Goal: Information Seeking & Learning: Check status

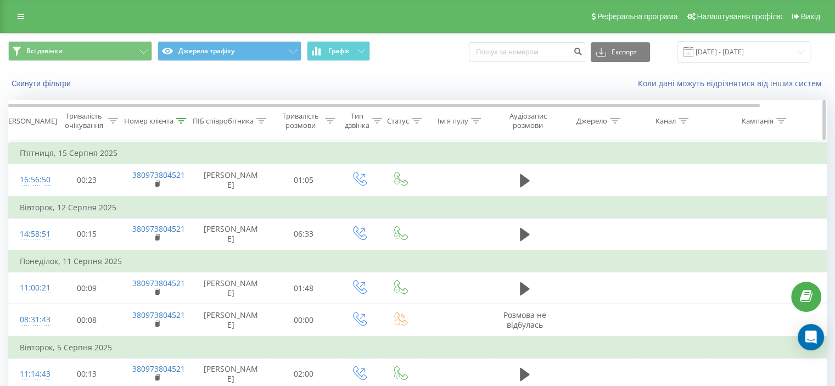
click at [181, 118] on icon at bounding box center [182, 120] width 10 height 5
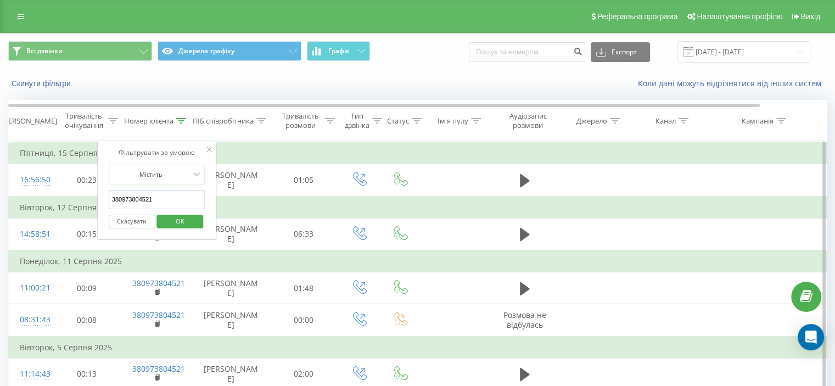
drag, startPoint x: 159, startPoint y: 202, endPoint x: 114, endPoint y: 219, distance: 48.1
click at [104, 211] on div "Фільтрувати за умовою Містить 380973804521 Скасувати OK" at bounding box center [157, 190] width 120 height 99
paste input "96512672"
type input "380996512672"
click at [197, 215] on div "Скасувати OK" at bounding box center [157, 221] width 97 height 25
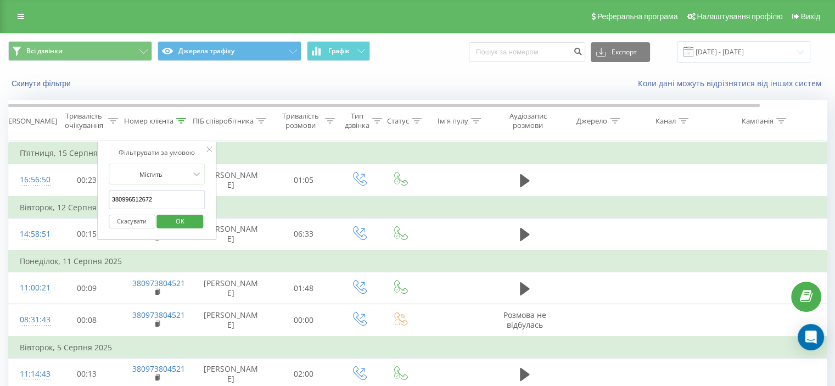
drag, startPoint x: 174, startPoint y: 219, endPoint x: 203, endPoint y: 0, distance: 220.5
click at [171, 219] on span "OK" at bounding box center [180, 221] width 31 height 17
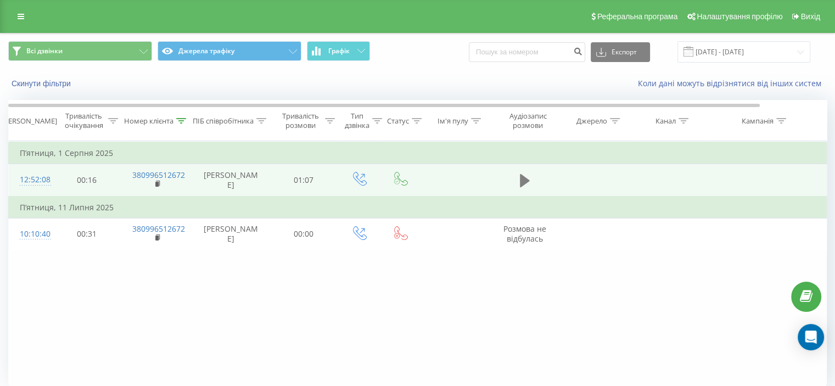
click at [521, 176] on button at bounding box center [525, 180] width 16 height 16
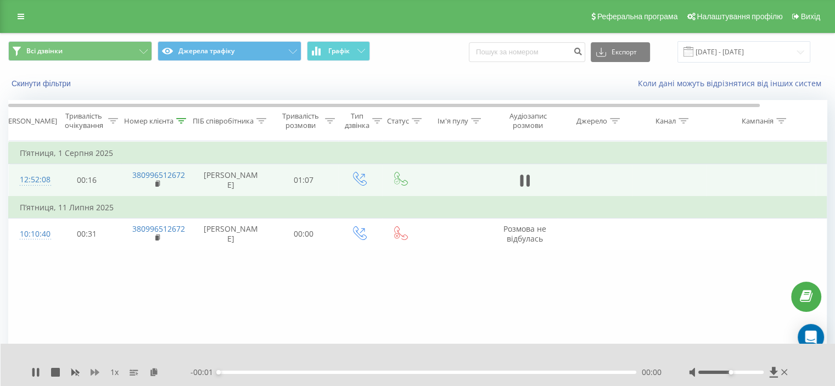
click at [93, 370] on icon at bounding box center [95, 372] width 9 height 9
click at [393, 298] on div "Фільтрувати за умовою Дорівнює Скасувати OK Фільтрувати за умовою Містить 38099…" at bounding box center [417, 264] width 819 height 247
click at [181, 121] on icon at bounding box center [181, 120] width 10 height 5
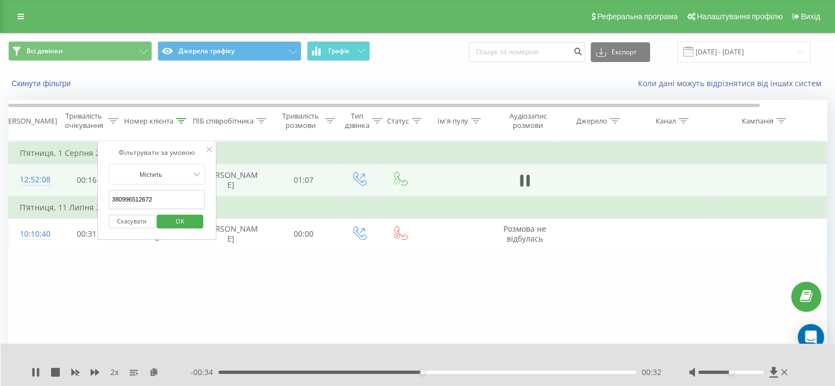
drag, startPoint x: 147, startPoint y: 208, endPoint x: 119, endPoint y: 220, distance: 30.7
click at [99, 213] on div "Фільтрувати за умовою Містить 380996512672 Скасувати OK" at bounding box center [157, 190] width 120 height 99
paste input "32377674"
click at [177, 220] on span "OK" at bounding box center [180, 221] width 31 height 17
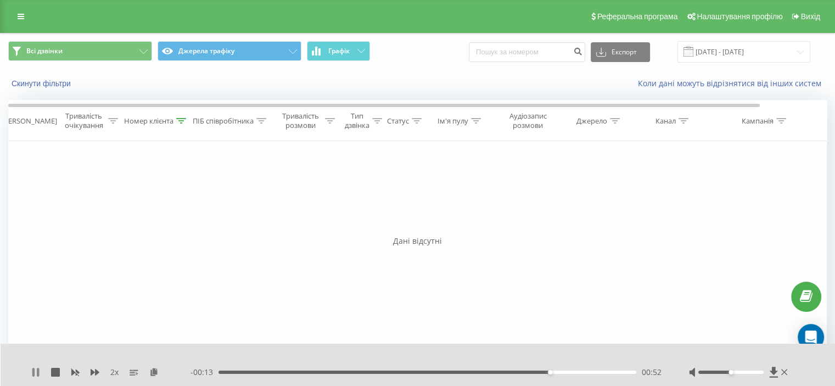
click at [34, 373] on icon at bounding box center [33, 372] width 2 height 9
click at [176, 124] on div at bounding box center [181, 120] width 10 height 9
drag, startPoint x: 156, startPoint y: 206, endPoint x: 133, endPoint y: 225, distance: 29.3
click at [63, 221] on div "Фільтрувати за умовою Дорівнює Скасувати OK Фільтрувати за умовою Містить 38093…" at bounding box center [417, 264] width 819 height 247
paste input "96512672"
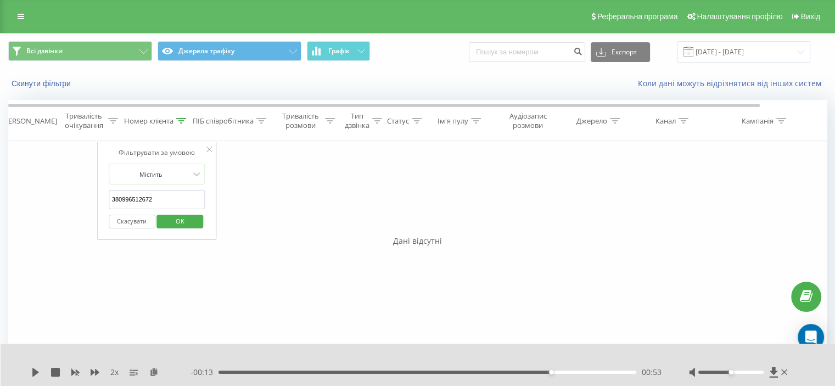
click at [179, 225] on span "OK" at bounding box center [180, 221] width 31 height 17
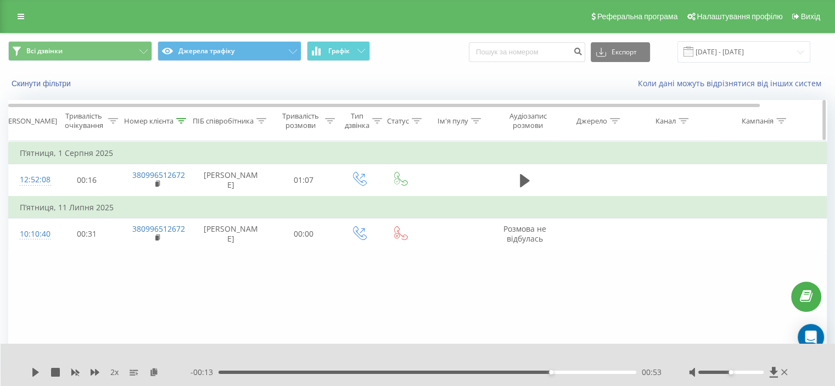
click at [183, 124] on div at bounding box center [181, 120] width 10 height 9
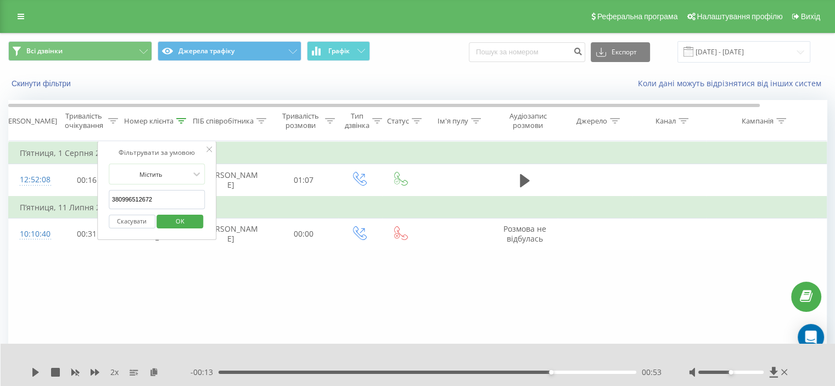
drag, startPoint x: 145, startPoint y: 196, endPoint x: 122, endPoint y: 221, distance: 34.6
click at [79, 216] on table "Фільтрувати за умовою Дорівнює Скасувати OK Фільтрувати за умовою Містить 38099…" at bounding box center [453, 195] width 891 height 109
paste input "686757466"
click at [186, 221] on span "OK" at bounding box center [180, 221] width 31 height 17
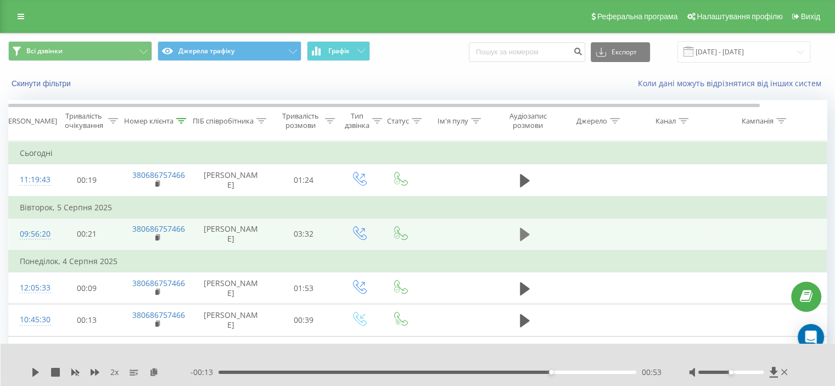
click at [526, 241] on icon at bounding box center [525, 234] width 10 height 13
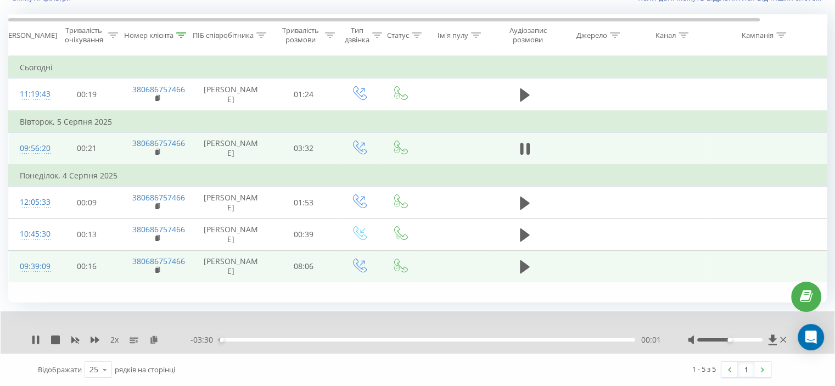
scroll to position [106, 0]
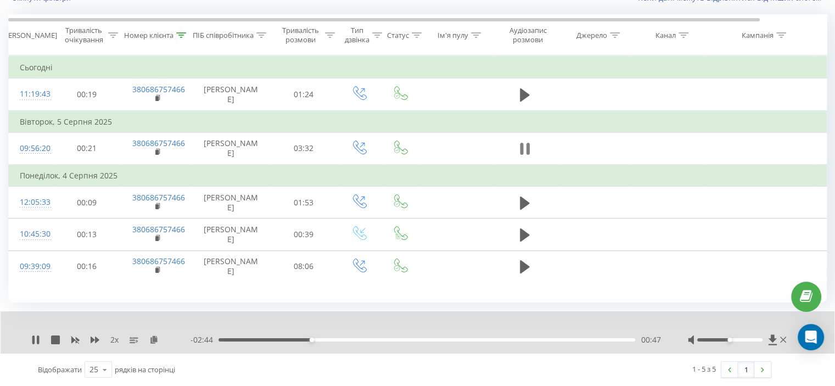
click at [525, 141] on button at bounding box center [525, 149] width 16 height 16
click at [523, 142] on icon at bounding box center [525, 148] width 10 height 13
click at [523, 143] on icon at bounding box center [521, 149] width 3 height 12
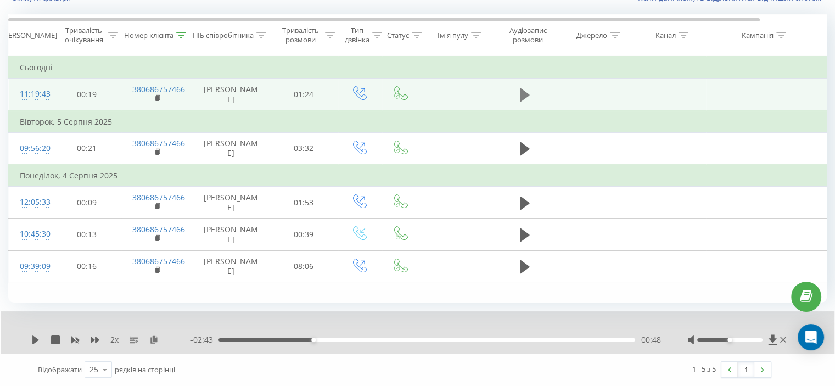
click at [531, 87] on button at bounding box center [525, 95] width 16 height 16
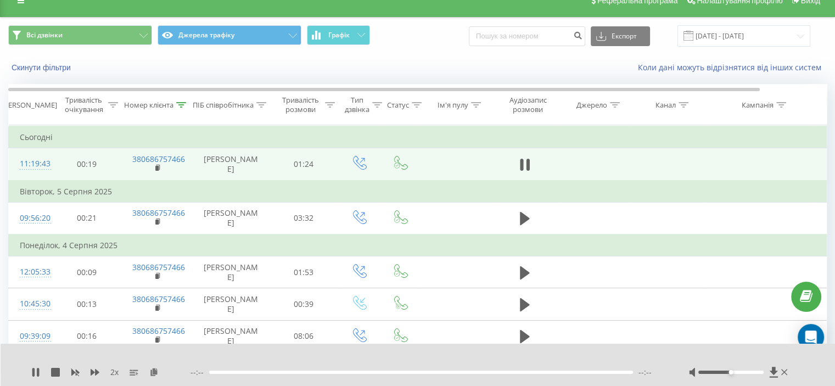
scroll to position [0, 0]
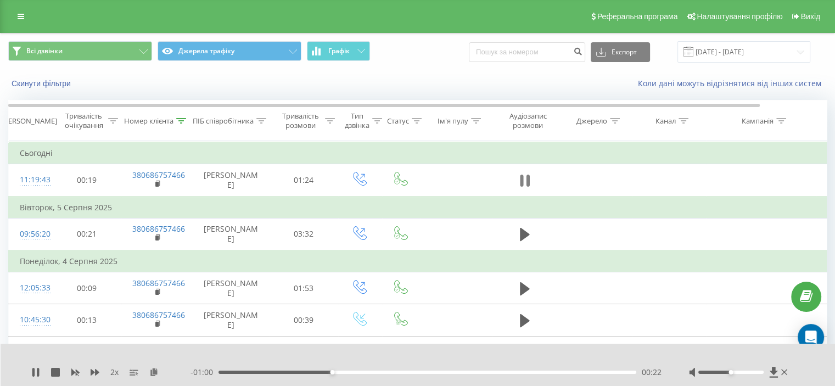
click at [529, 186] on button at bounding box center [525, 180] width 16 height 16
click at [184, 115] on th "Номер клієнта" at bounding box center [156, 121] width 71 height 41
drag, startPoint x: 182, startPoint y: 120, endPoint x: 180, endPoint y: 128, distance: 8.4
click at [182, 120] on icon at bounding box center [181, 120] width 10 height 5
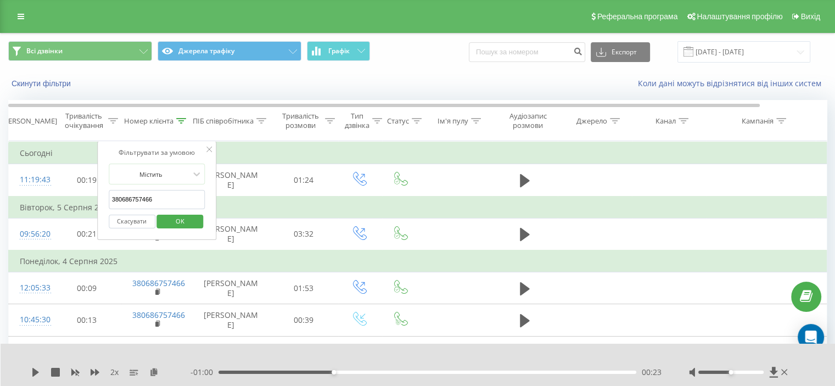
drag, startPoint x: 168, startPoint y: 201, endPoint x: 79, endPoint y: 221, distance: 90.7
click at [73, 218] on table "Фільтрувати за умовою Дорівнює Скасувати OK Фільтрувати за умовою Містить 38068…" at bounding box center [453, 254] width 891 height 227
paste input "994229999"
click at [200, 218] on button "OK" at bounding box center [180, 222] width 47 height 14
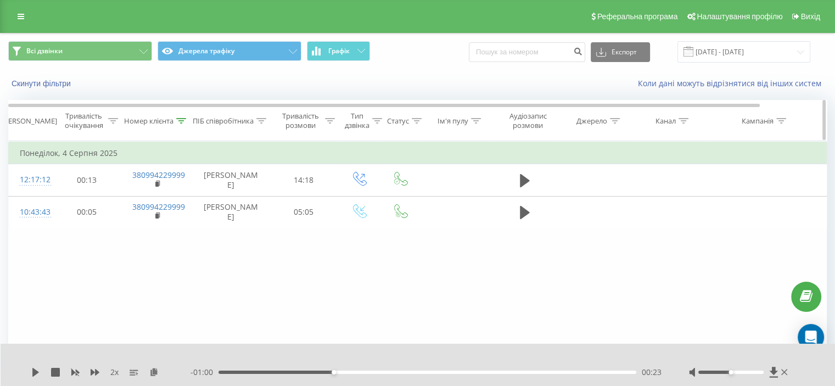
click at [181, 119] on icon at bounding box center [181, 120] width 10 height 5
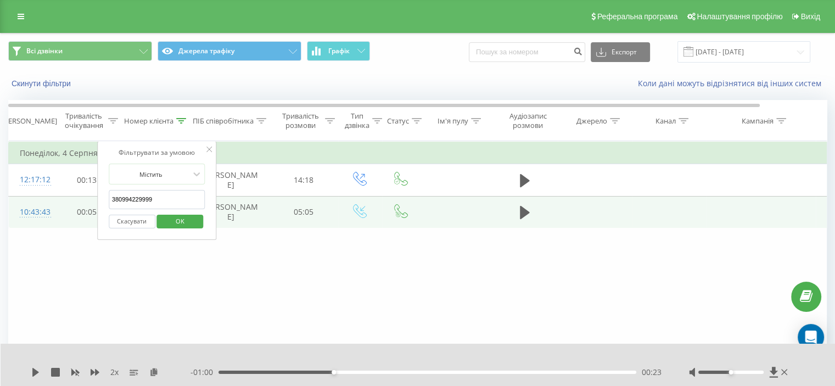
drag, startPoint x: 163, startPoint y: 197, endPoint x: 87, endPoint y: 207, distance: 76.4
click at [87, 207] on table "Фільтрувати за умовою Дорівнює Скасувати OK Фільтрувати за умовою Містить 38099…" at bounding box center [453, 184] width 891 height 87
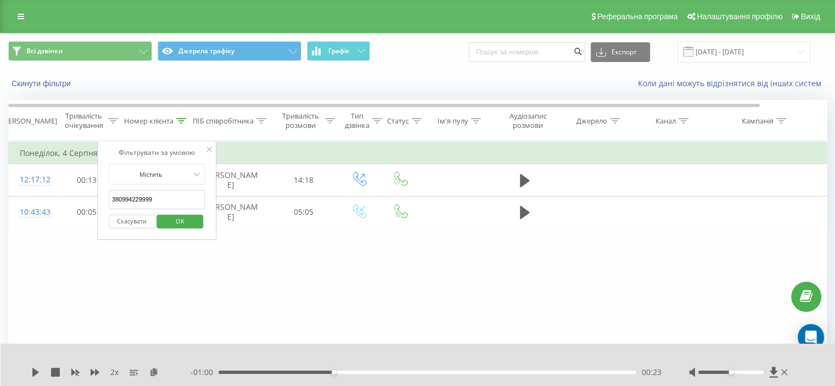
paste input "687454086"
click at [186, 220] on span "OK" at bounding box center [180, 221] width 31 height 17
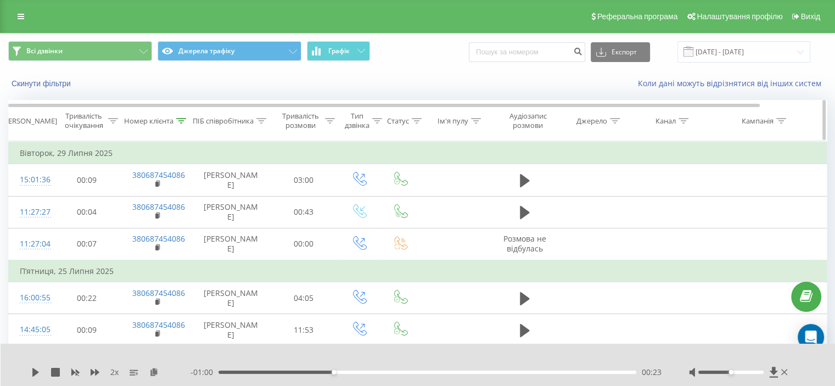
click at [182, 119] on icon at bounding box center [181, 120] width 10 height 5
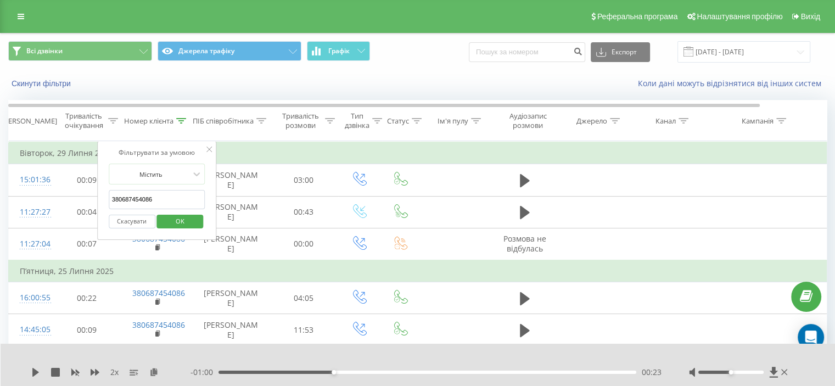
drag, startPoint x: 140, startPoint y: 198, endPoint x: 125, endPoint y: 222, distance: 28.5
click at [99, 211] on div "Фільтрувати за умовою Містить 380687454086 Скасувати OK" at bounding box center [157, 190] width 120 height 99
paste input "65432514"
click at [191, 214] on span "OK" at bounding box center [180, 221] width 31 height 17
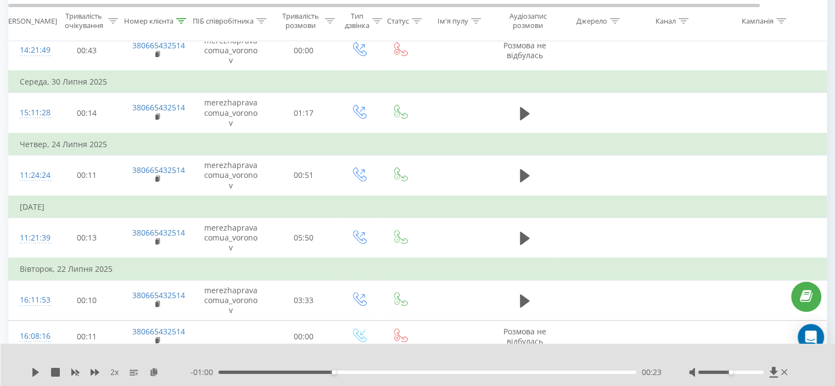
scroll to position [330, 0]
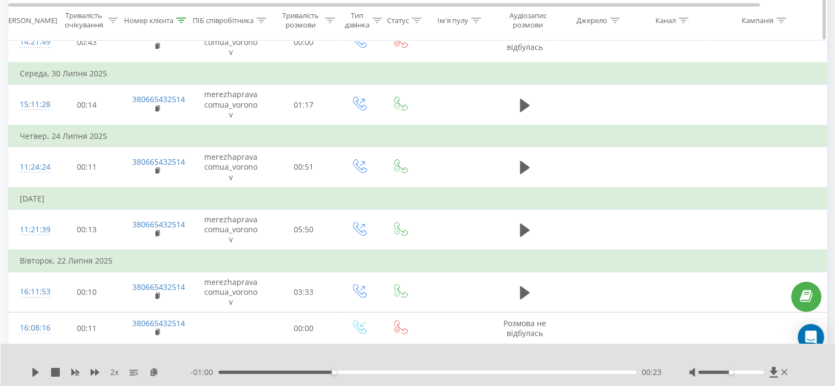
click at [185, 20] on icon at bounding box center [181, 20] width 10 height 5
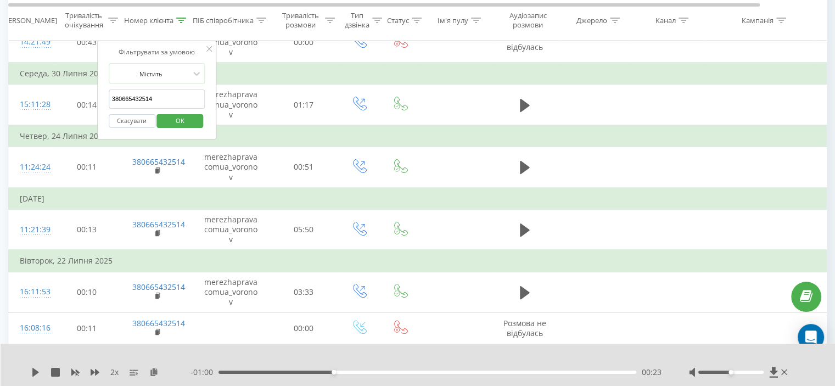
drag, startPoint x: 171, startPoint y: 99, endPoint x: 152, endPoint y: 122, distance: 30.0
click at [83, 109] on table "Фільтрувати за умовою Дорівнює Скасувати OK Фільтрувати за умовою Містить 38066…" at bounding box center [453, 192] width 891 height 761
paste input "79671341"
drag, startPoint x: 187, startPoint y: 101, endPoint x: 182, endPoint y: 107, distance: 8.2
click at [187, 102] on input "380679671341" at bounding box center [157, 99] width 97 height 19
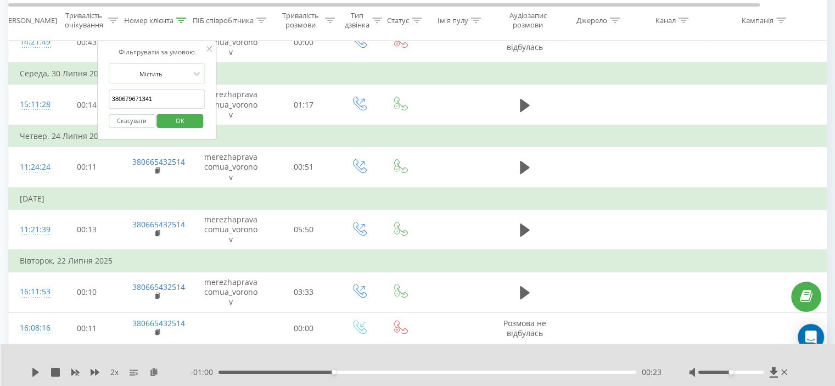
click at [177, 112] on span "OK" at bounding box center [180, 120] width 31 height 17
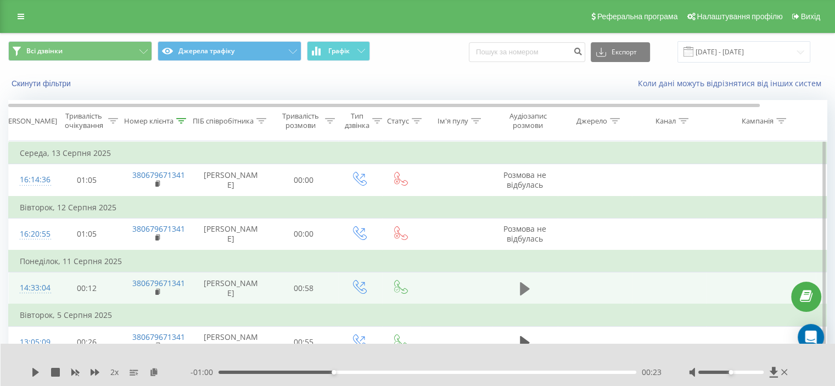
click at [521, 295] on icon at bounding box center [525, 288] width 10 height 13
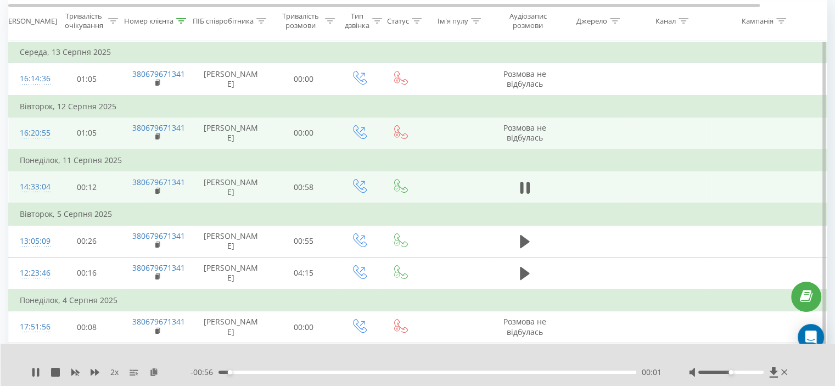
scroll to position [55, 0]
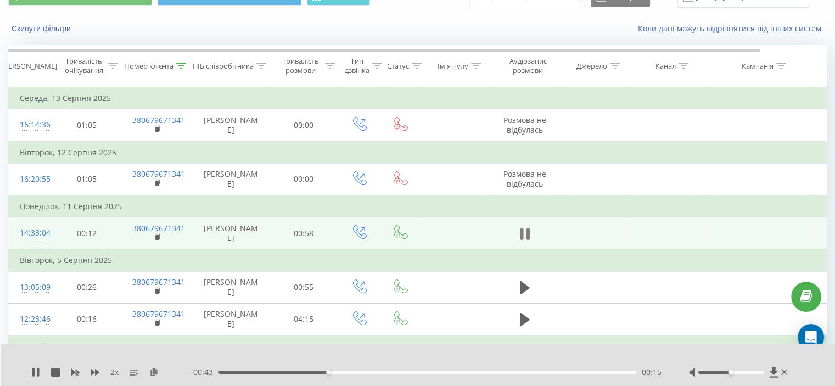
click at [524, 242] on icon at bounding box center [525, 233] width 10 height 15
click at [183, 65] on icon at bounding box center [182, 65] width 10 height 5
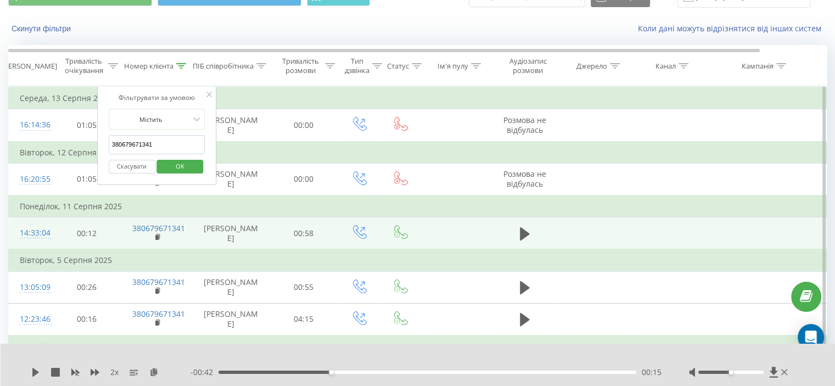
drag, startPoint x: 178, startPoint y: 142, endPoint x: 74, endPoint y: 155, distance: 105.2
click at [71, 154] on table "Фільтрувати за умовою Дорівнює Скасувати OK Фільтрувати за умовою Містить 38067…" at bounding box center [453, 253] width 891 height 335
paste input "68537102"
click at [165, 169] on span "OK" at bounding box center [180, 166] width 31 height 17
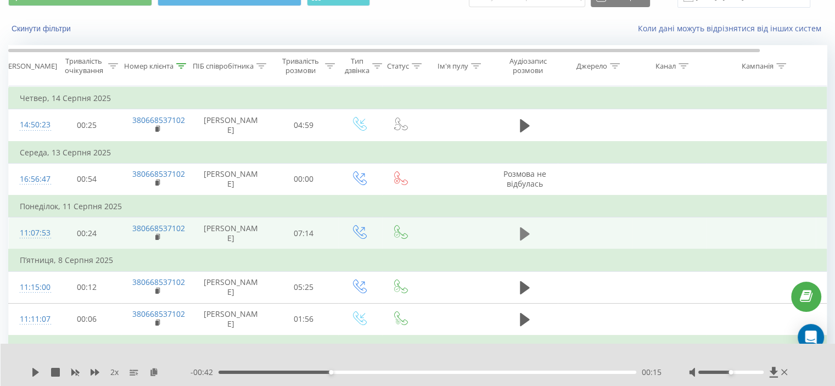
click at [526, 240] on icon at bounding box center [525, 233] width 10 height 13
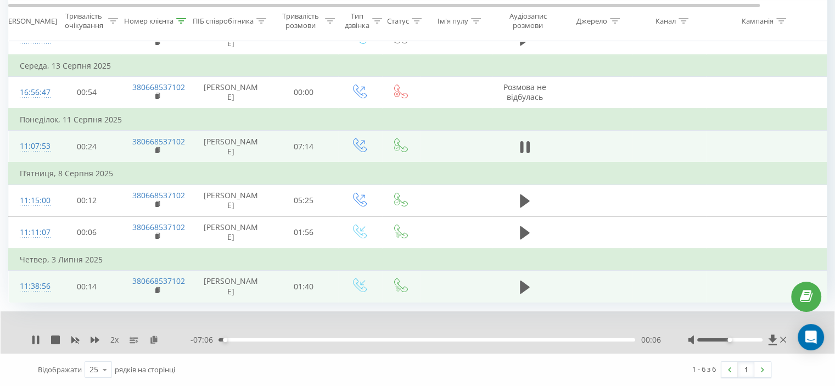
scroll to position [200, 0]
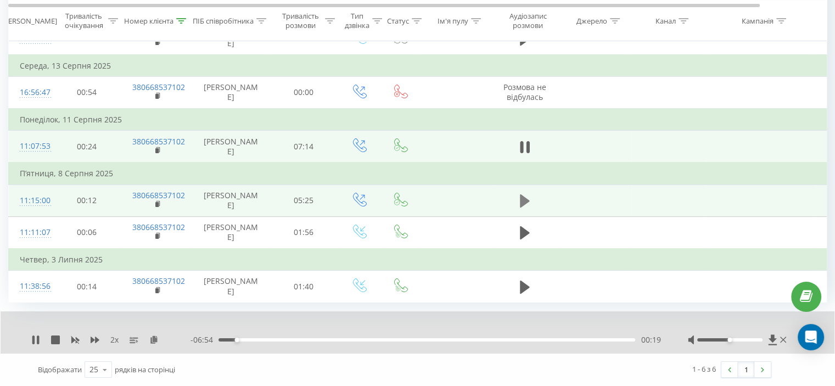
click at [525, 193] on icon at bounding box center [525, 200] width 10 height 15
click at [529, 140] on icon at bounding box center [525, 147] width 10 height 15
click at [527, 194] on icon at bounding box center [525, 200] width 10 height 13
click at [524, 140] on icon at bounding box center [525, 146] width 10 height 13
click at [351, 341] on div "02:17" at bounding box center [427, 339] width 417 height 3
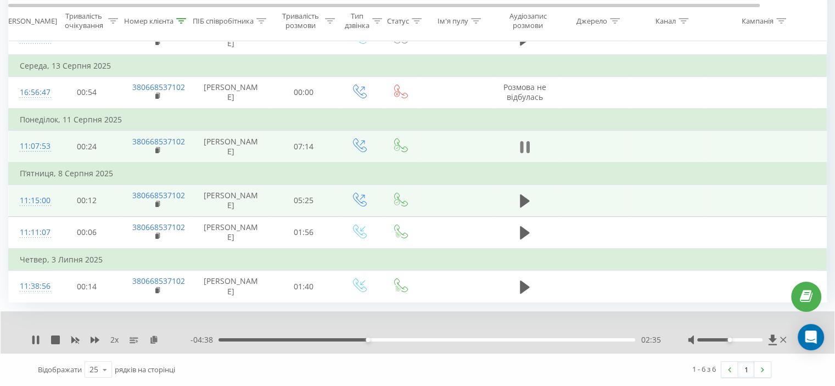
click at [526, 141] on icon at bounding box center [527, 147] width 3 height 12
click at [37, 341] on icon at bounding box center [35, 340] width 7 height 9
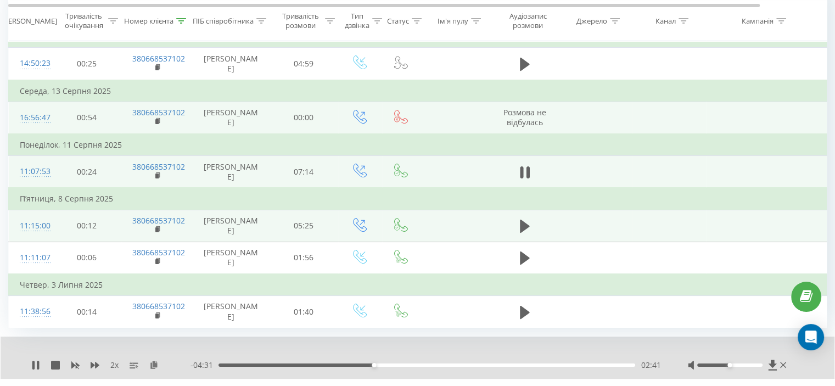
scroll to position [90, 0]
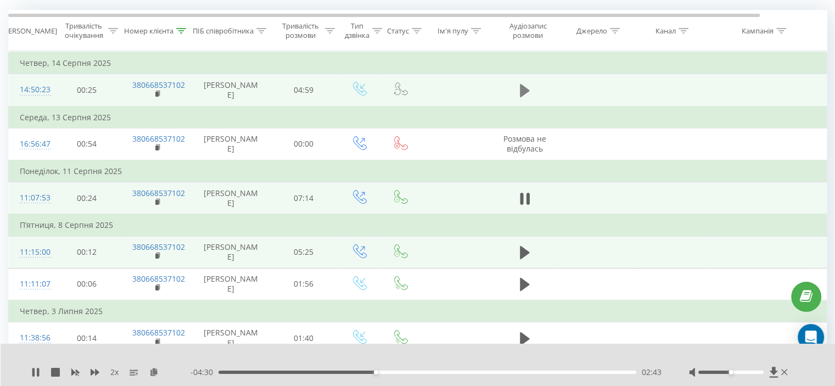
click at [531, 88] on button at bounding box center [525, 90] width 16 height 16
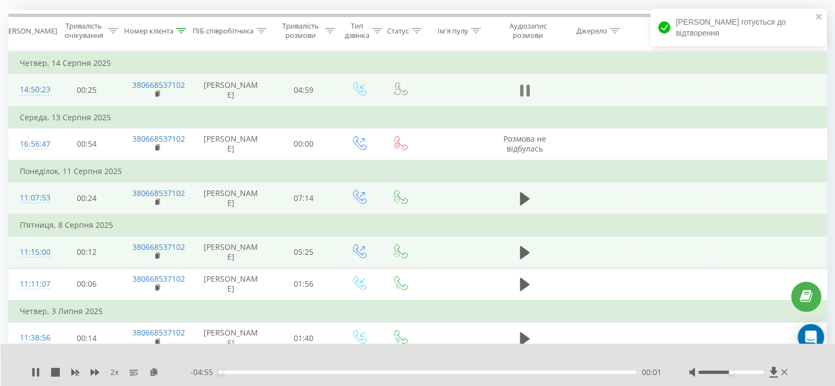
click at [523, 93] on icon at bounding box center [521, 91] width 3 height 12
click at [186, 26] on div "Номер клієнта" at bounding box center [156, 30] width 71 height 9
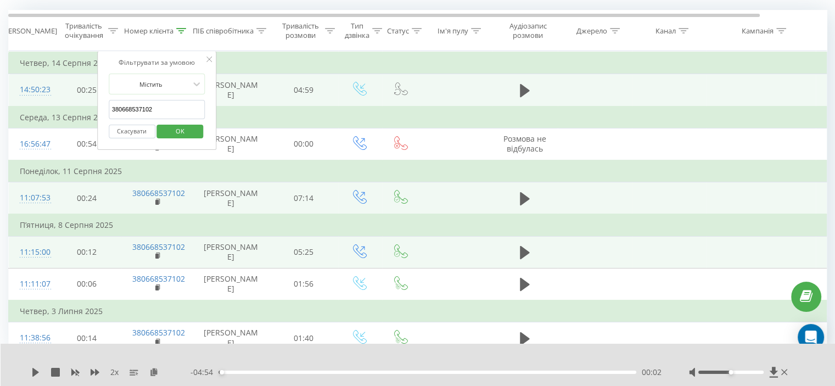
drag, startPoint x: 165, startPoint y: 112, endPoint x: 115, endPoint y: 116, distance: 50.2
click at [107, 114] on div "Фільтрувати за умовою Містить 380668537102 Скасувати OK" at bounding box center [157, 100] width 120 height 99
paste input "506242356"
drag, startPoint x: 171, startPoint y: 135, endPoint x: 197, endPoint y: 159, distance: 35.0
click at [172, 135] on span "OK" at bounding box center [180, 130] width 31 height 17
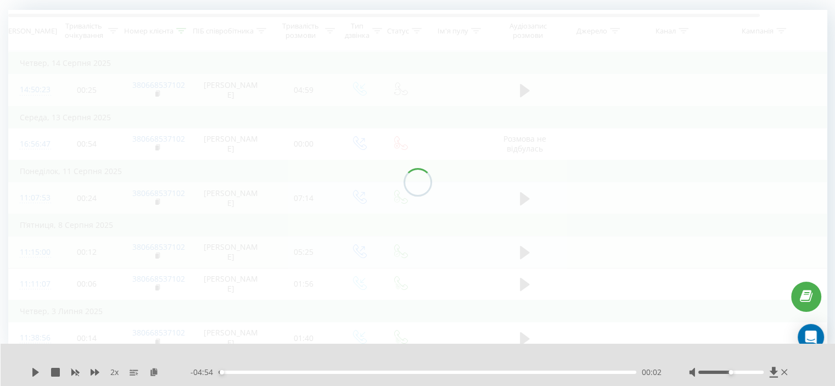
scroll to position [11, 0]
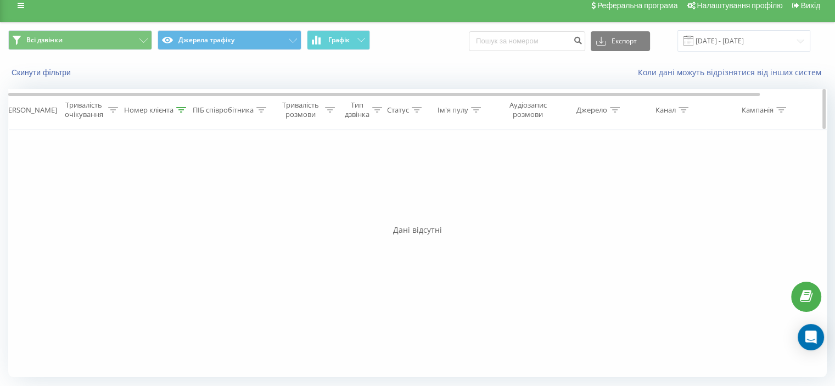
click at [178, 110] on icon at bounding box center [181, 109] width 10 height 5
drag, startPoint x: 162, startPoint y: 184, endPoint x: 68, endPoint y: 199, distance: 95.1
click at [68, 199] on div "Фільтрувати за умовою Дорівнює Скасувати OK Фільтрувати за умовою Містить 38050…" at bounding box center [417, 253] width 819 height 247
paste input "683650101"
click at [170, 214] on span "OK" at bounding box center [180, 210] width 31 height 17
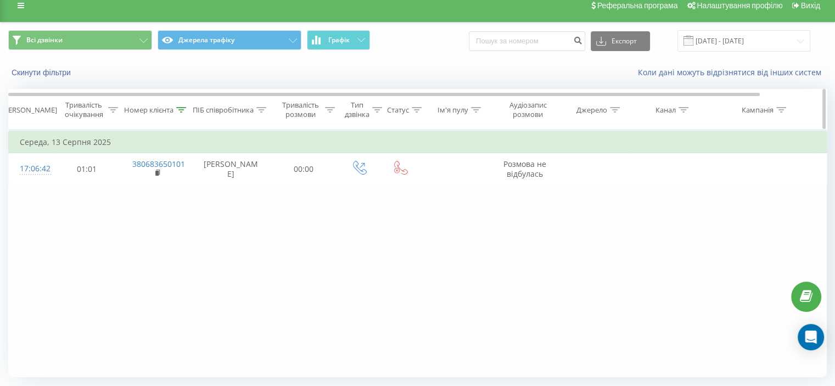
click at [185, 109] on icon at bounding box center [181, 109] width 10 height 5
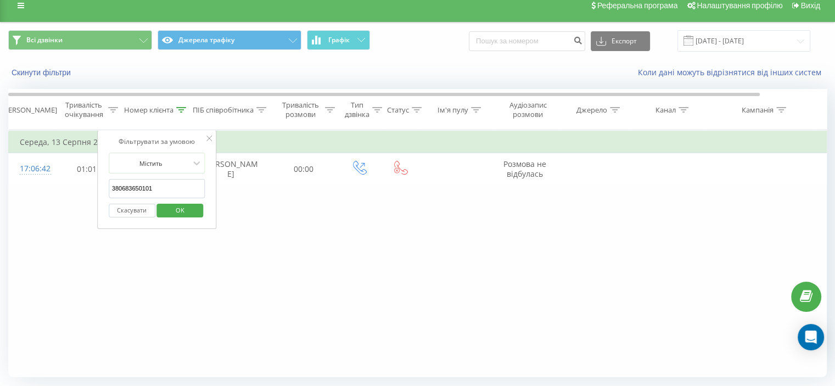
drag, startPoint x: 159, startPoint y: 186, endPoint x: 145, endPoint y: 212, distance: 29.2
click at [79, 202] on div "Фільтрувати за умовою Дорівнює Скасувати OK Фільтрувати за умовою Містить 38068…" at bounding box center [417, 253] width 819 height 247
paste input "999818567"
drag, startPoint x: 174, startPoint y: 213, endPoint x: 176, endPoint y: 201, distance: 11.9
click at [174, 213] on span "OK" at bounding box center [180, 210] width 31 height 17
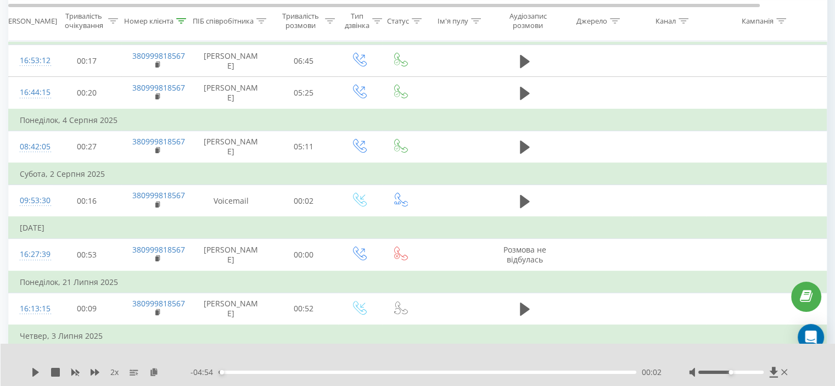
scroll to position [213, 0]
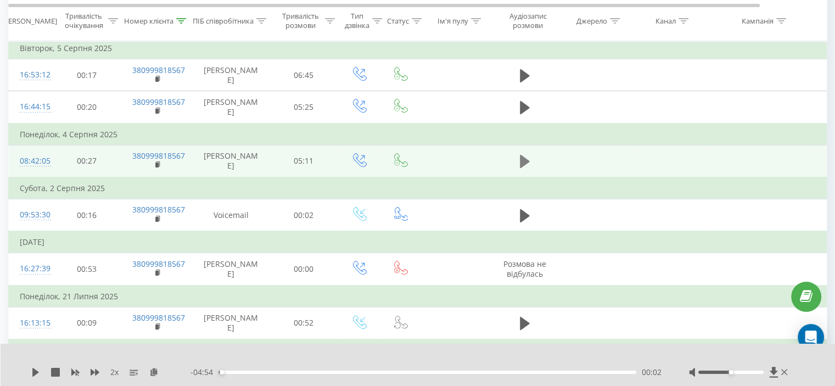
click at [530, 170] on button at bounding box center [525, 161] width 16 height 16
click at [94, 377] on div "2 x" at bounding box center [110, 372] width 159 height 11
click at [97, 371] on icon at bounding box center [95, 372] width 9 height 7
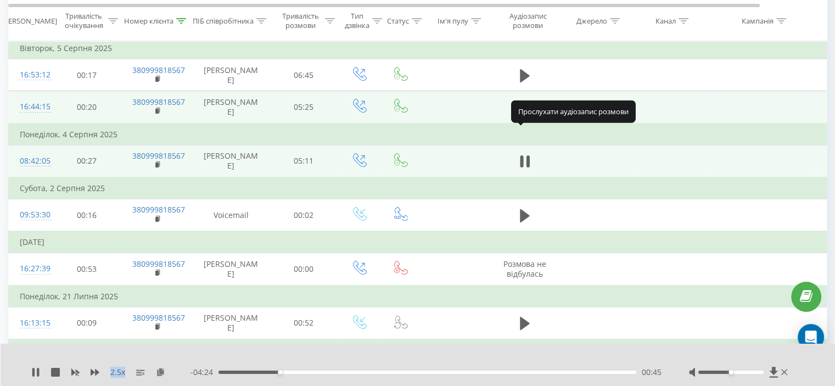
click at [521, 114] on icon at bounding box center [525, 107] width 10 height 13
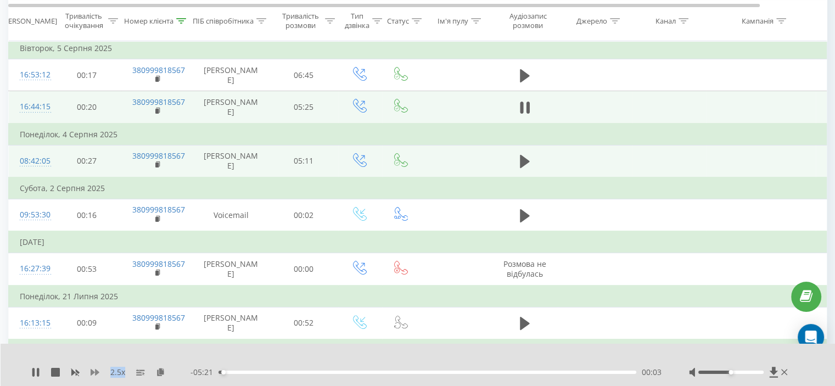
click at [96, 373] on icon at bounding box center [95, 372] width 9 height 7
click at [95, 373] on icon at bounding box center [95, 372] width 9 height 7
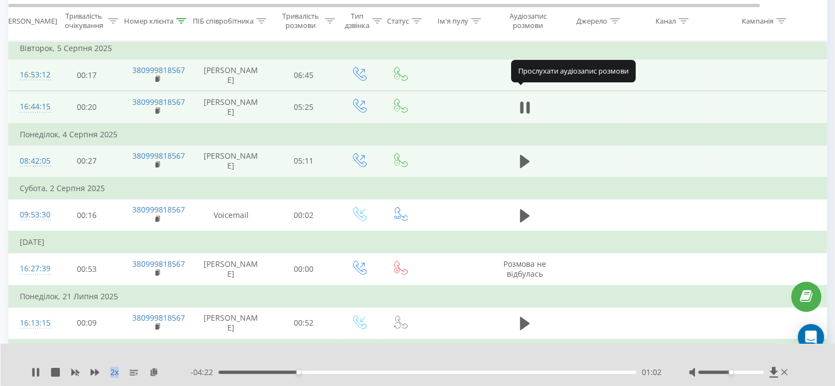
click at [521, 82] on icon at bounding box center [525, 75] width 10 height 13
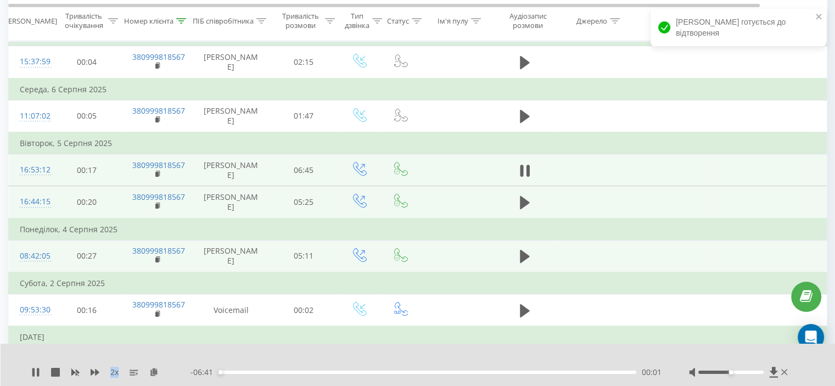
scroll to position [103, 0]
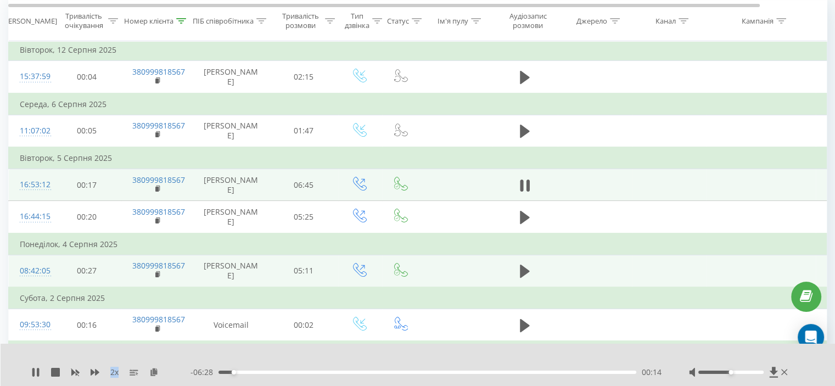
click at [250, 371] on div "00:14" at bounding box center [428, 372] width 418 height 3
click at [525, 193] on icon at bounding box center [525, 185] width 10 height 15
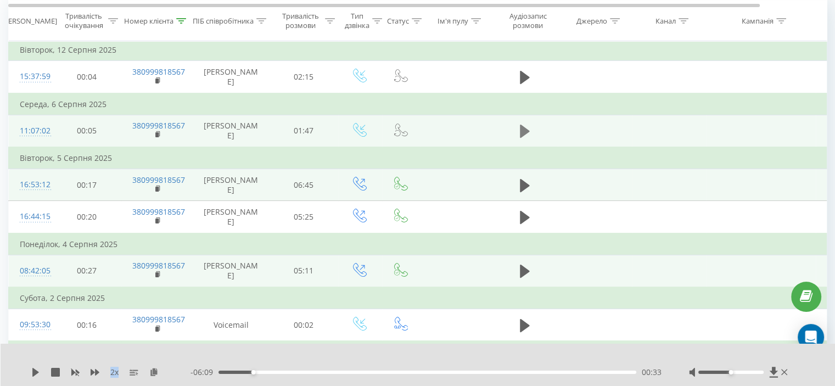
click at [523, 135] on icon at bounding box center [525, 131] width 10 height 15
click at [317, 371] on div "00:11" at bounding box center [428, 372] width 418 height 3
click at [404, 370] on div "- 01:14 00:31 00:31" at bounding box center [426, 372] width 471 height 11
click at [408, 373] on div "00:47" at bounding box center [428, 372] width 418 height 3
click at [495, 372] on div "00:54" at bounding box center [428, 372] width 418 height 3
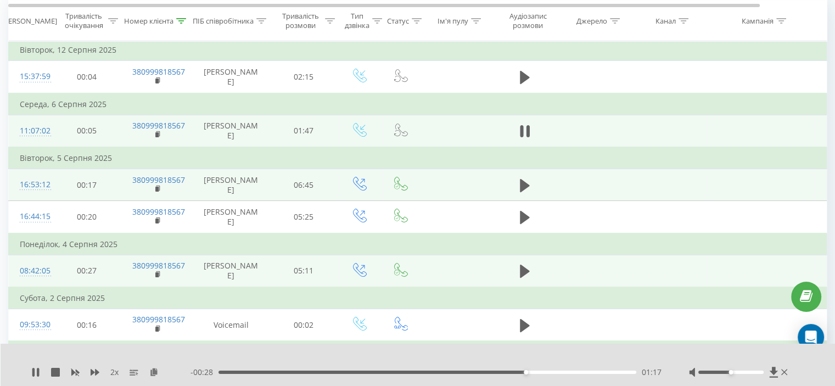
click at [590, 371] on div "01:17" at bounding box center [428, 372] width 418 height 3
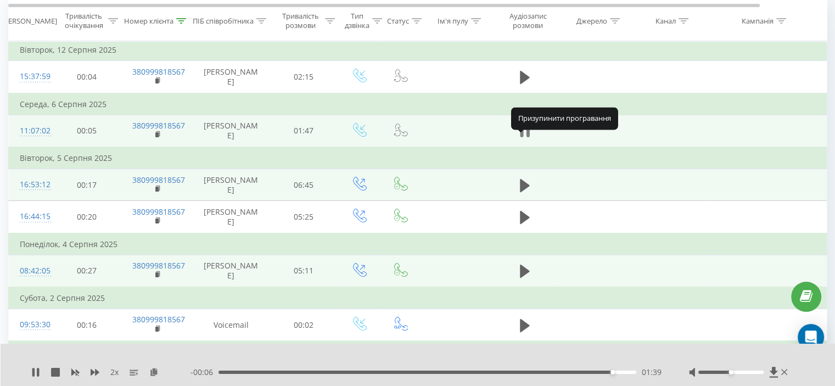
click at [525, 139] on icon at bounding box center [525, 131] width 10 height 15
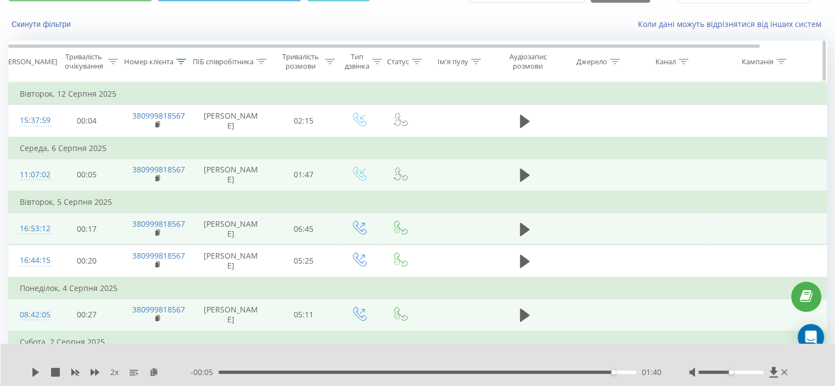
scroll to position [0, 0]
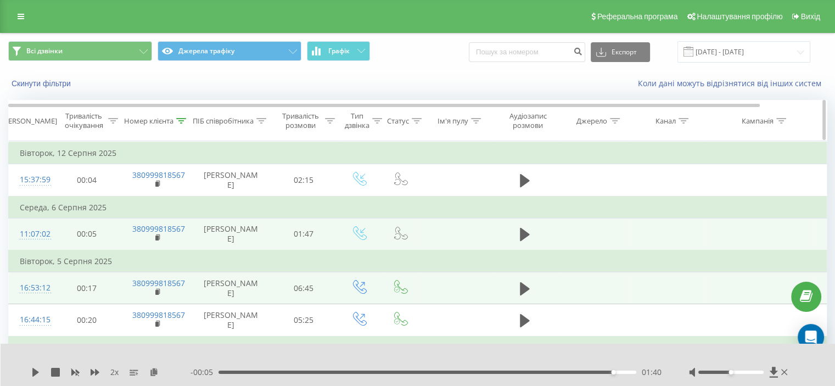
click at [182, 118] on icon at bounding box center [182, 120] width 10 height 5
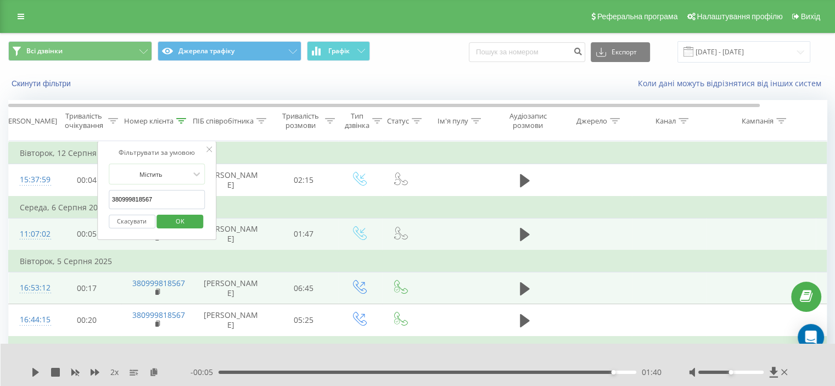
drag, startPoint x: 155, startPoint y: 198, endPoint x: 105, endPoint y: 215, distance: 52.1
click at [85, 209] on table "Фільтрувати за умовою Дорівнює Скасувати OK Фільтрувати за умовою Містить 38099…" at bounding box center [453, 373] width 891 height 465
paste input "67423559"
type input "380674235597"
click at [174, 217] on span "OK" at bounding box center [180, 221] width 31 height 17
